Goal: Navigation & Orientation: Find specific page/section

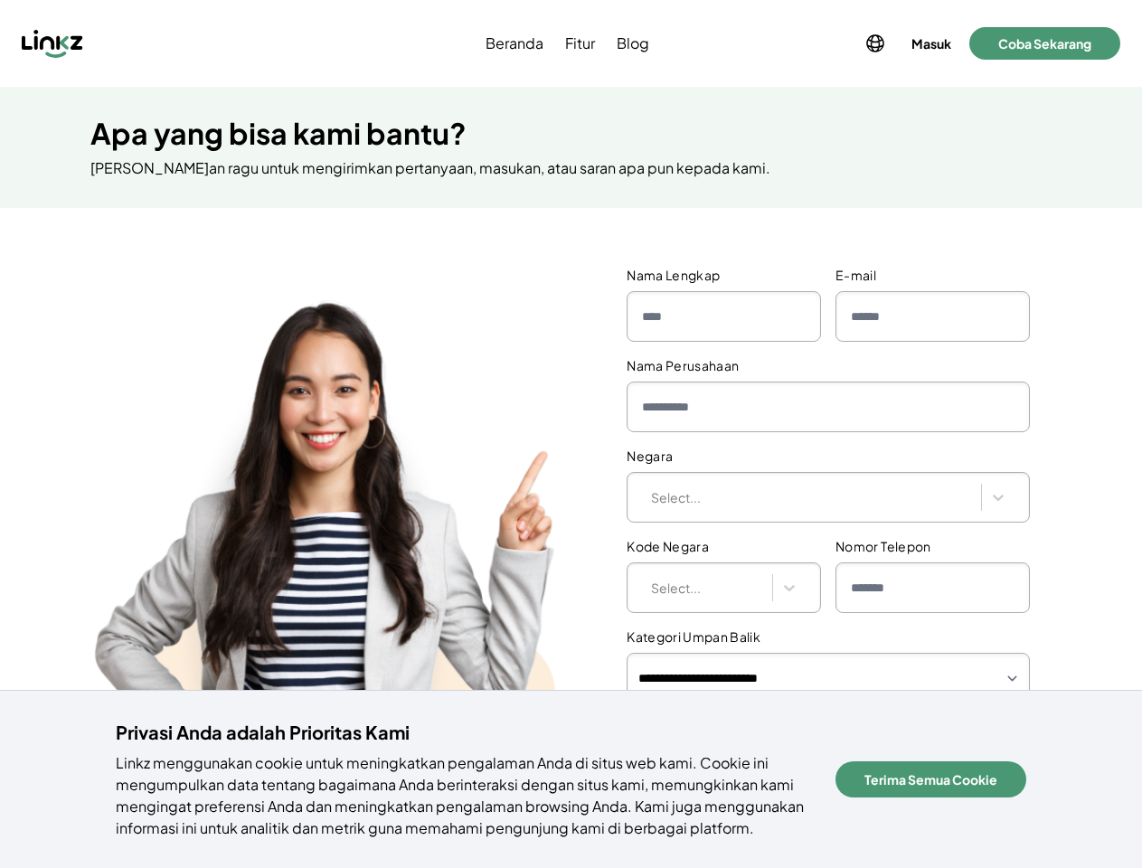
click at [571, 434] on div "**********" at bounding box center [571, 590] width 1142 height 707
click at [149, 43] on div at bounding box center [149, 43] width 255 height 29
click at [874, 43] on icon at bounding box center [876, 44] width 22 height 22
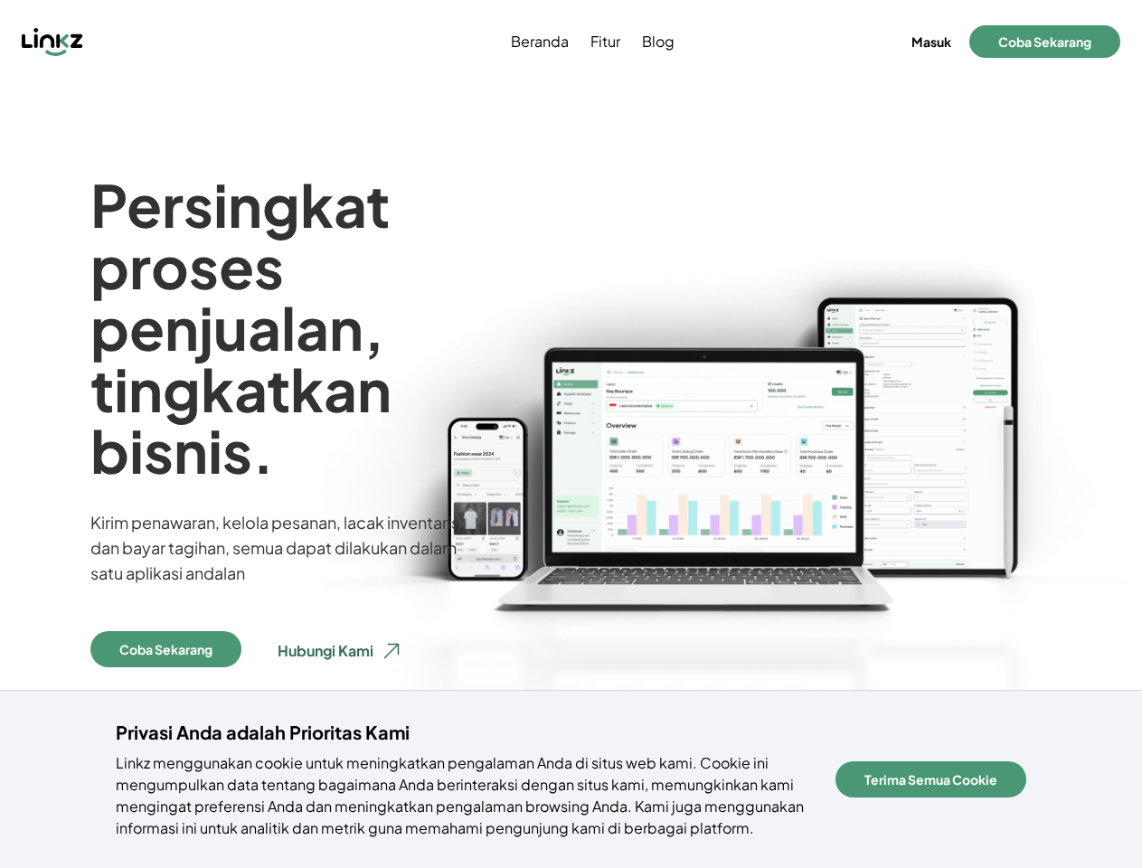
click at [571, 434] on img at bounding box center [727, 561] width 829 height 774
click at [149, 42] on div at bounding box center [149, 41] width 255 height 29
click at [930, 42] on button "Masuk" at bounding box center [931, 41] width 47 height 25
click at [1045, 42] on button "Coba Sekarang" at bounding box center [1045, 41] width 151 height 33
click at [166, 649] on button "Coba Sekarang" at bounding box center [165, 649] width 151 height 36
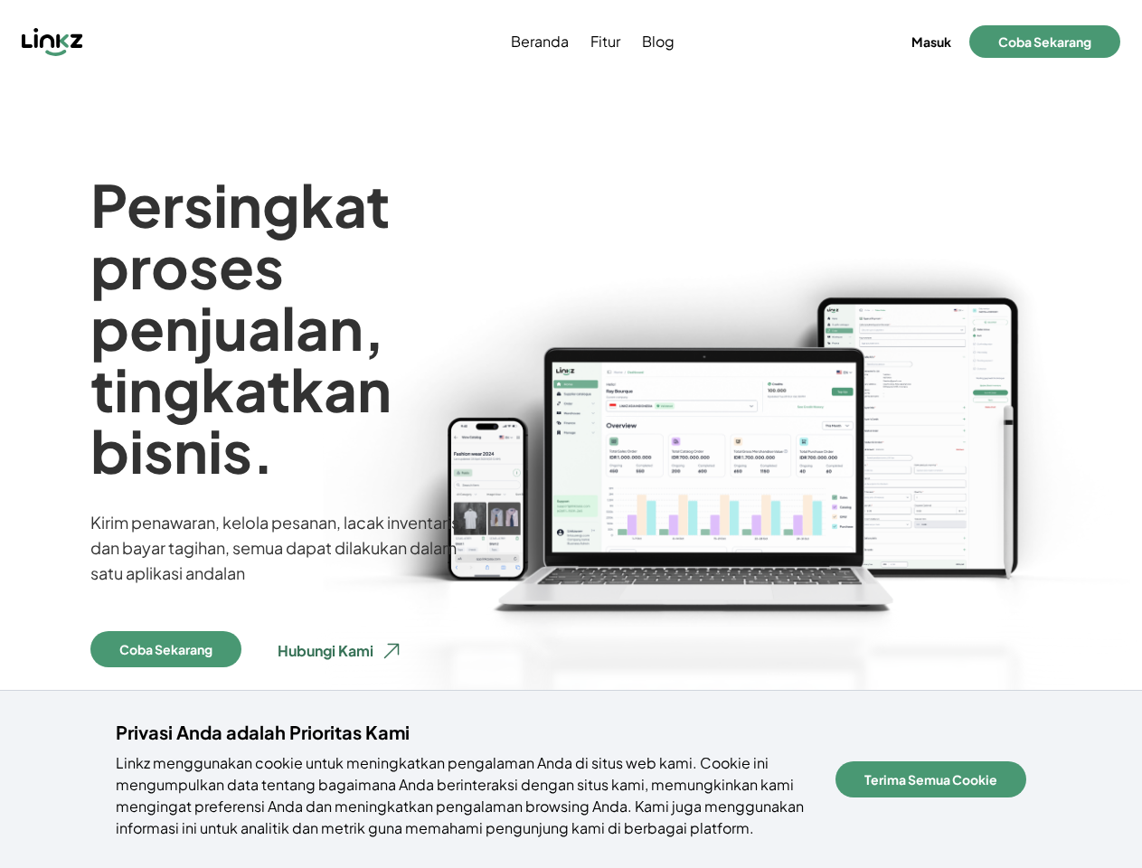
click at [947, 780] on button "Terima Semua Cookie" at bounding box center [931, 780] width 191 height 36
